Goal: Task Accomplishment & Management: Manage account settings

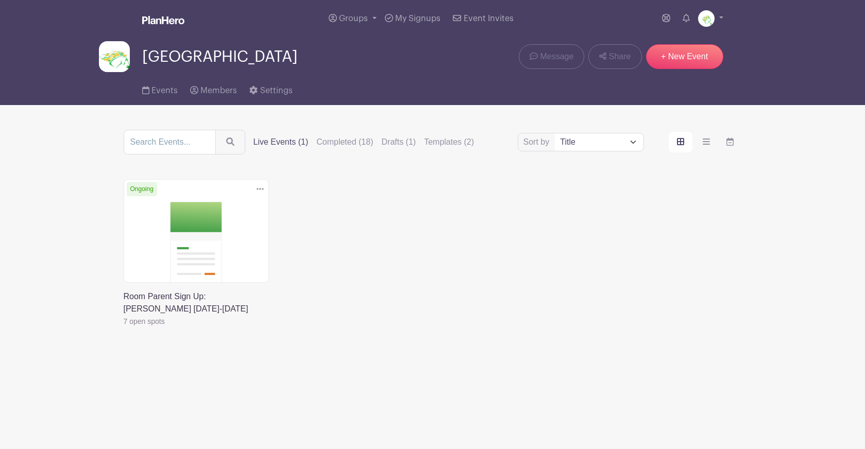
click at [278, 145] on label "Live Events (1)" at bounding box center [280, 142] width 55 height 12
click at [0, 0] on input "Live Events (1)" at bounding box center [0, 0] width 0 height 0
click at [327, 144] on label "Completed (18)" at bounding box center [344, 142] width 57 height 12
click at [0, 0] on input "Completed (18)" at bounding box center [0, 0] width 0 height 0
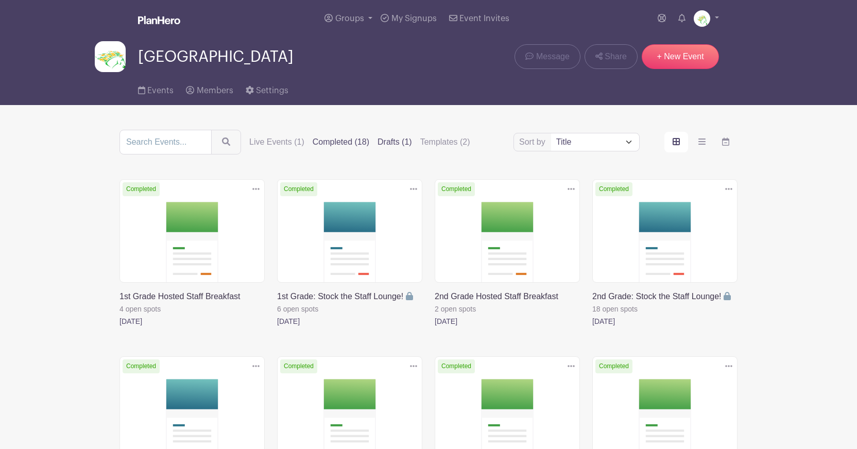
click at [379, 145] on label "Drafts (1)" at bounding box center [395, 142] width 35 height 12
click at [0, 0] on input "Drafts (1)" at bounding box center [0, 0] width 0 height 0
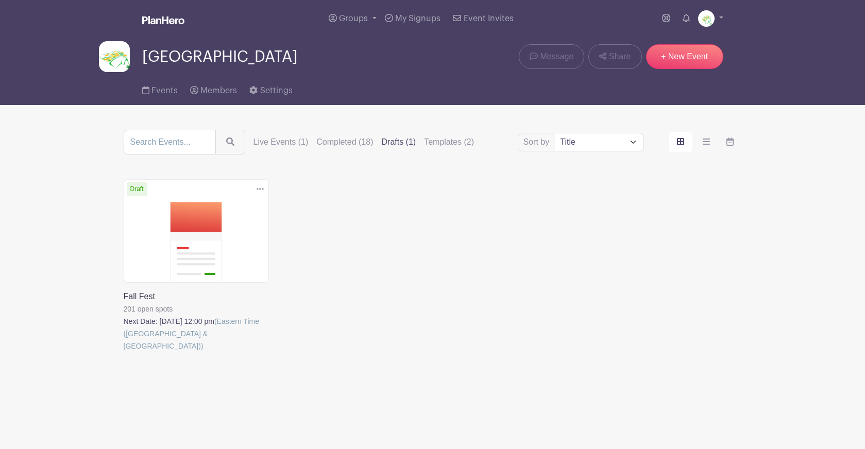
click at [261, 193] on icon at bounding box center [260, 189] width 7 height 8
click at [364, 185] on div "Delete Event Are you sure you want to delete this Event? Yes, Delete No, Cancel…" at bounding box center [432, 280] width 630 height 202
click at [124, 352] on link at bounding box center [124, 352] width 0 height 0
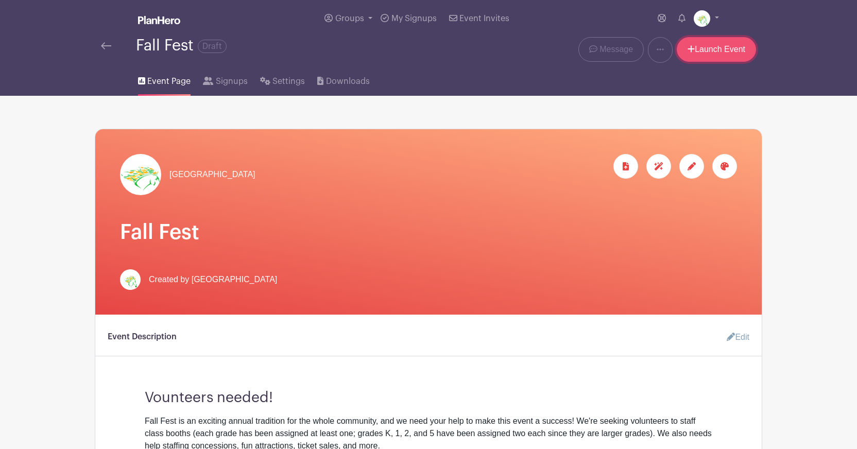
click at [688, 50] on icon at bounding box center [691, 49] width 7 height 7
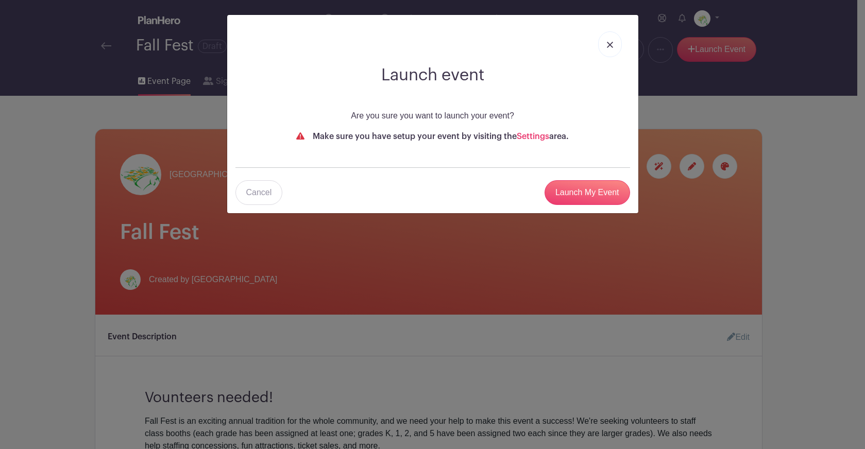
click at [611, 41] on link at bounding box center [610, 44] width 24 height 26
